Goal: Check status: Verify the current state of an ongoing process or item

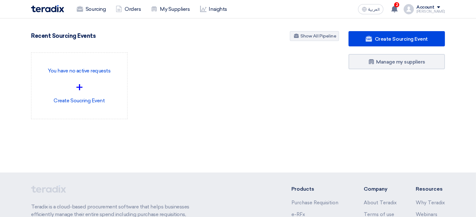
click at [125, 31] on div "Recent Sourcing Events Show All Pipeline" at bounding box center [185, 36] width 308 height 11
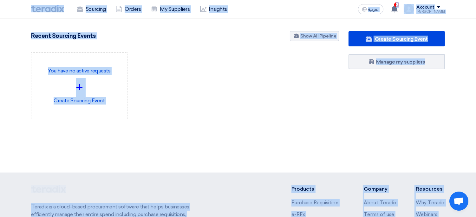
click at [125, 31] on div "Recent Sourcing Events Show All Pipeline" at bounding box center [185, 36] width 308 height 11
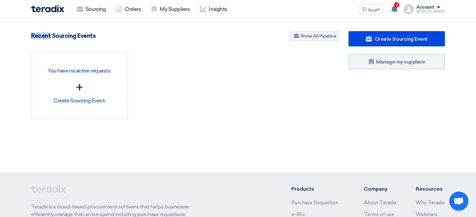
click at [125, 31] on div "Recent Sourcing Events Show All Pipeline" at bounding box center [185, 36] width 308 height 11
click at [93, 8] on link "Sourcing" at bounding box center [91, 9] width 39 height 14
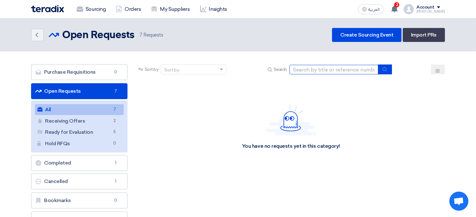
click at [315, 70] on input at bounding box center [334, 70] width 89 height 10
paste input "70883"
type input "70883"
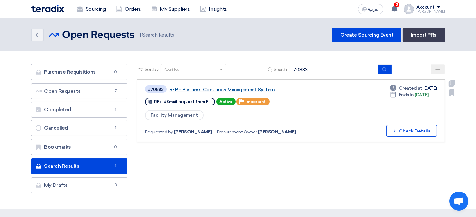
click at [212, 91] on link "RFP - Business Continuity Management System" at bounding box center [248, 90] width 159 height 6
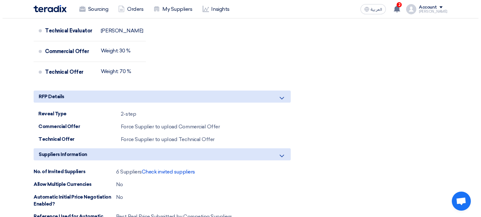
scroll to position [444, 0]
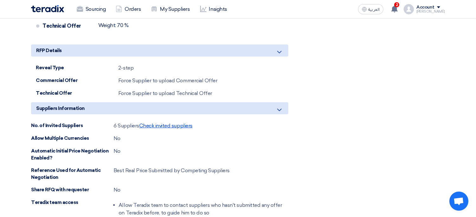
click at [186, 123] on span "Check invited suppliers" at bounding box center [165, 125] width 53 height 6
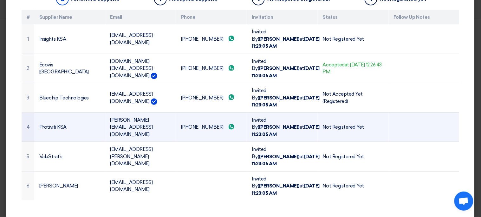
scroll to position [71, 0]
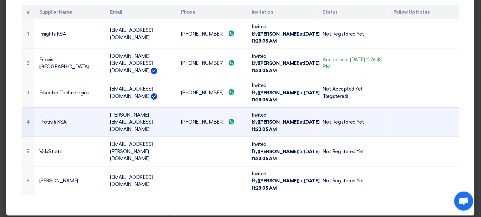
click at [158, 128] on td "adnan.zakariya@protivitiglobal.me" at bounding box center [140, 121] width 71 height 29
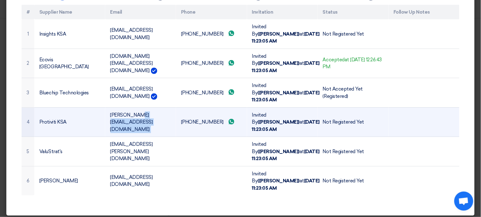
click at [158, 128] on td "adnan.zakariya@protivitiglobal.me" at bounding box center [140, 121] width 71 height 29
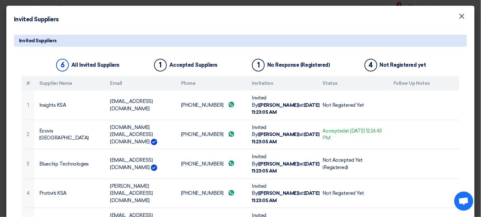
scroll to position [75, 0]
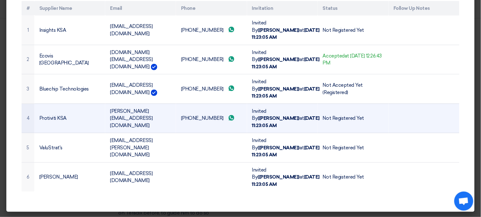
click at [140, 128] on td "adnan.zakariya@protivitiglobal.me" at bounding box center [140, 117] width 71 height 29
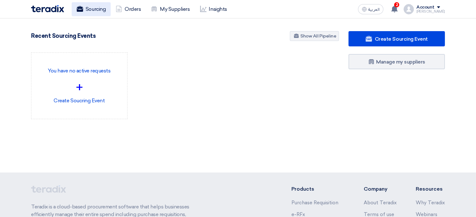
click at [98, 10] on link "Sourcing" at bounding box center [91, 9] width 39 height 14
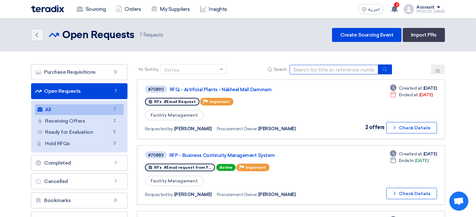
click at [303, 67] on input at bounding box center [334, 70] width 89 height 10
paste input "70883"
type input "70883"
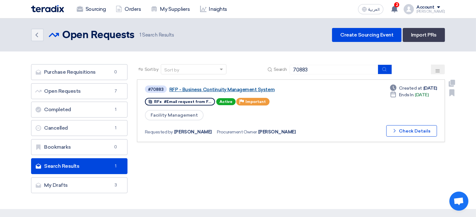
click at [200, 90] on link "RFP - Business Continuity Management System" at bounding box center [248, 90] width 159 height 6
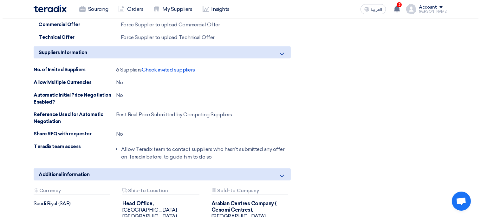
scroll to position [499, 0]
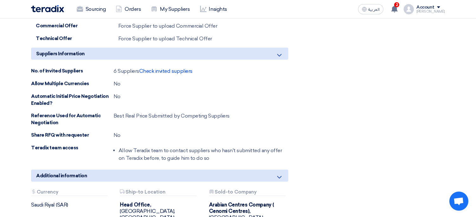
click at [154, 72] on div "No. of Invited Suppliers 6 Suppliers Check invited suppliers Allow Multiple Cur…" at bounding box center [159, 115] width 257 height 97
click at [142, 69] on span "Check invited suppliers" at bounding box center [165, 71] width 53 height 6
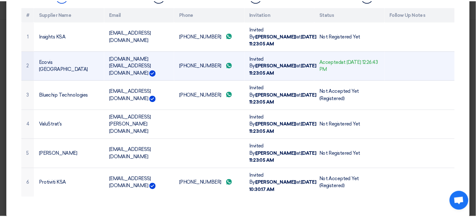
scroll to position [68, 0]
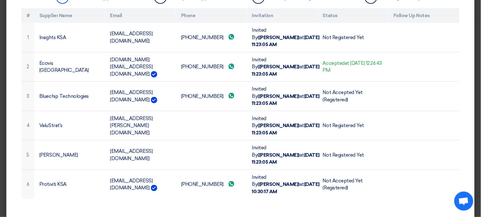
click at [0, 112] on modal-container "Invited Suppliers × Invited Suppliers 6 All Invited Suppliers 1 Accepted Suppli…" at bounding box center [240, 108] width 481 height 217
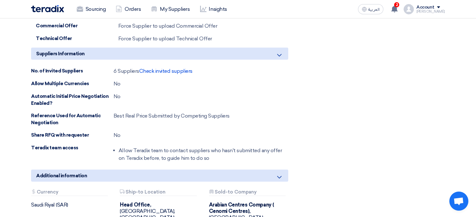
scroll to position [0, 0]
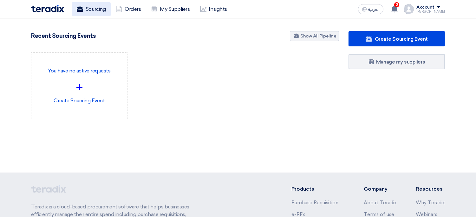
click at [95, 14] on link "Sourcing" at bounding box center [91, 9] width 39 height 14
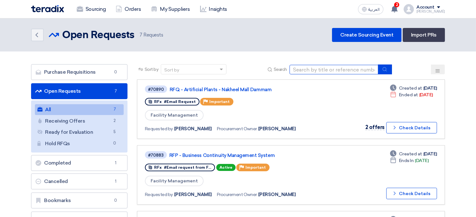
click at [305, 66] on input at bounding box center [334, 70] width 89 height 10
type input "70883"
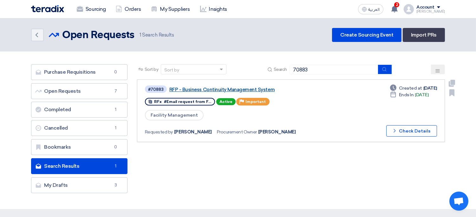
click at [183, 87] on link "RFP - Business Continuity Management System" at bounding box center [248, 90] width 159 height 6
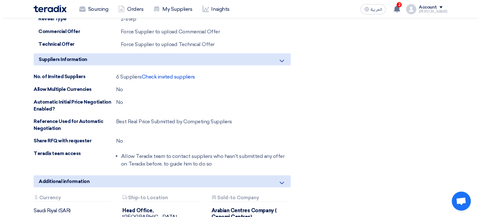
scroll to position [490, 0]
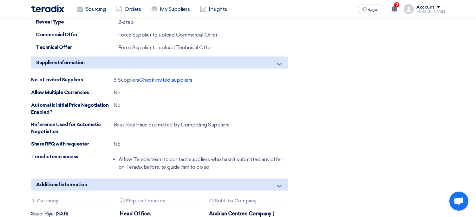
click at [169, 78] on span "Check invited suppliers" at bounding box center [165, 80] width 53 height 6
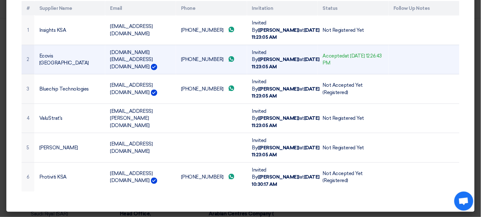
scroll to position [74, 0]
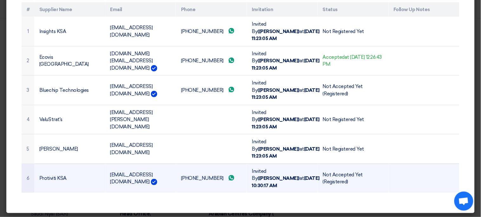
click at [59, 178] on td "Protiviti KSA" at bounding box center [69, 177] width 71 height 29
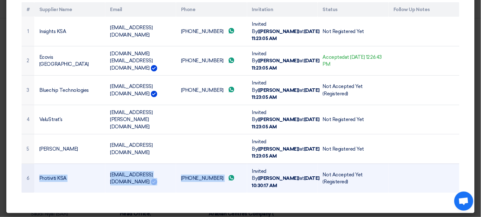
click at [193, 177] on td "[PHONE_NUMBER] Send whatsApp message" at bounding box center [211, 177] width 71 height 29
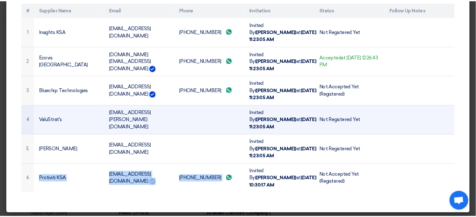
scroll to position [0, 0]
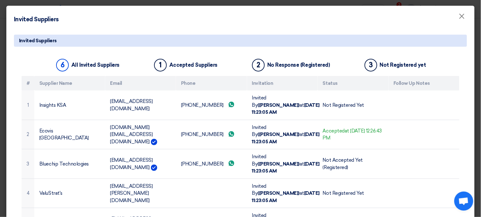
click at [0, 56] on modal-container "Invited Suppliers × Invited Suppliers 6 All Invited Suppliers 1 Accepted Suppli…" at bounding box center [240, 108] width 481 height 217
